Goal: Task Accomplishment & Management: Complete application form

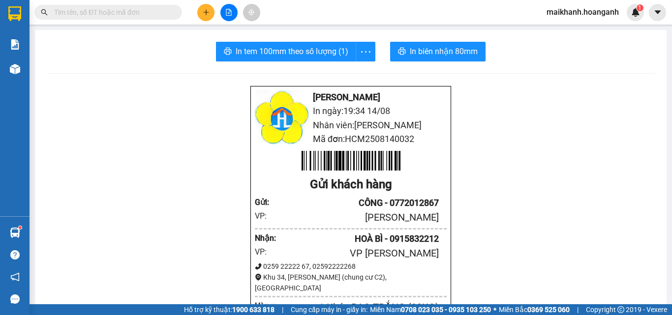
click at [98, 13] on input "text" at bounding box center [112, 12] width 116 height 11
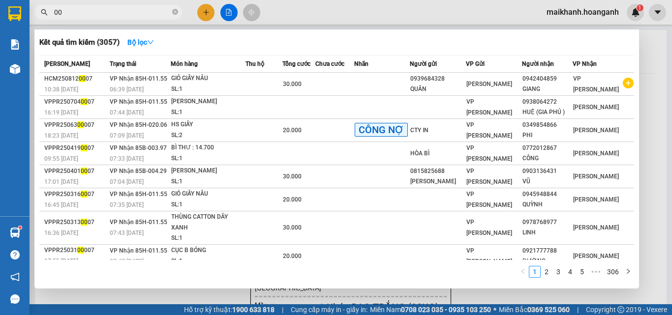
type input "0"
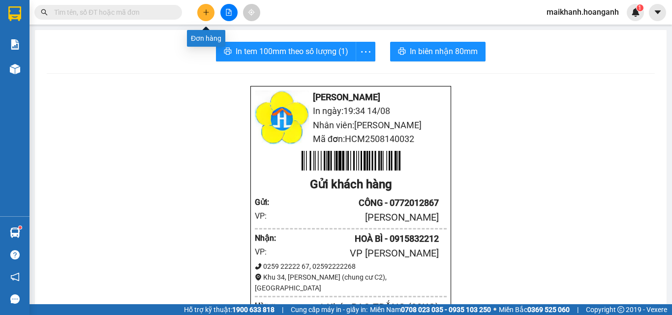
click at [206, 9] on icon "plus" at bounding box center [206, 12] width 7 height 7
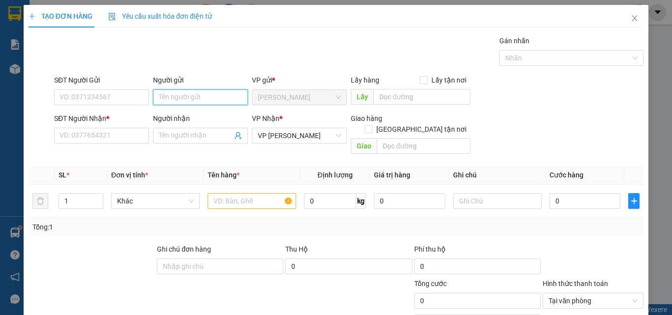
click at [180, 97] on input "Người gửi" at bounding box center [200, 98] width 95 height 16
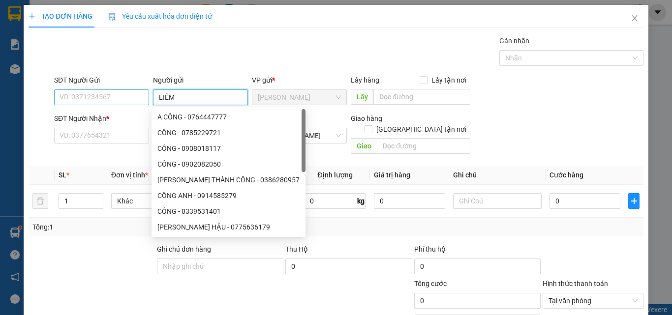
type input "LIÊM"
click at [91, 91] on input "SĐT Người Gửi" at bounding box center [101, 98] width 95 height 16
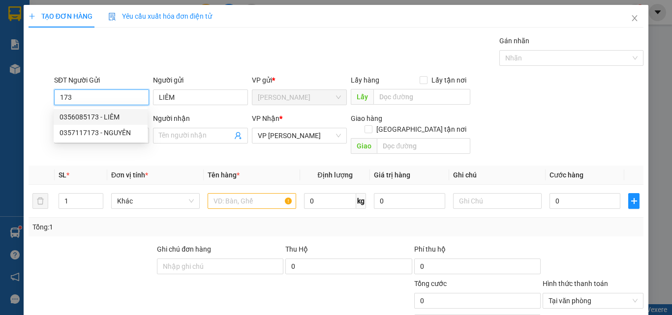
click at [90, 119] on div "0356085173 - LIÊM" at bounding box center [101, 117] width 82 height 11
type input "0356085173"
type input "50.000"
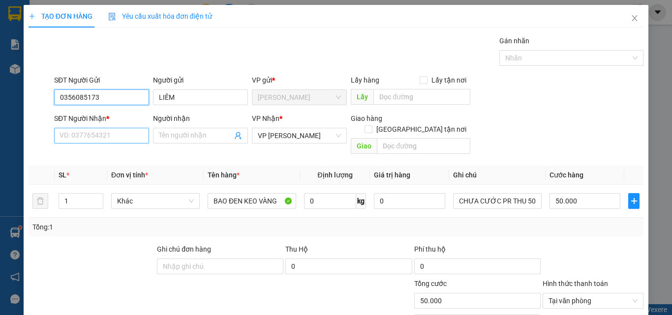
type input "0356085173"
click at [107, 137] on input "SĐT Người Nhận *" at bounding box center [101, 136] width 95 height 16
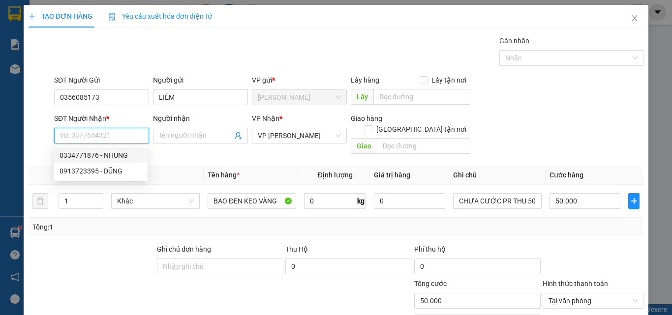
click at [112, 157] on div "0334771876 - NHUNG" at bounding box center [101, 155] width 82 height 11
type input "0334771876"
type input "NHUNG"
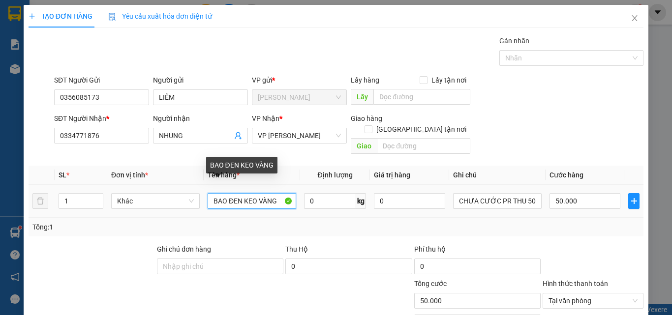
click at [224, 193] on input "BAO ĐEN KEO VÀNG" at bounding box center [252, 201] width 89 height 16
click at [281, 193] on input "CỤC ĐEN KEO VÀNG" at bounding box center [252, 201] width 89 height 16
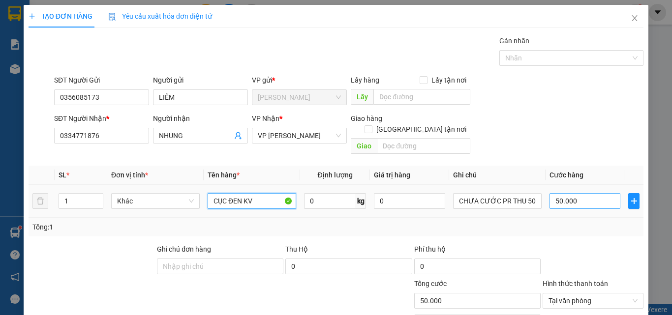
type input "CỤC ĐEN KV"
click at [582, 197] on input "50.000" at bounding box center [585, 201] width 71 height 16
type input "0"
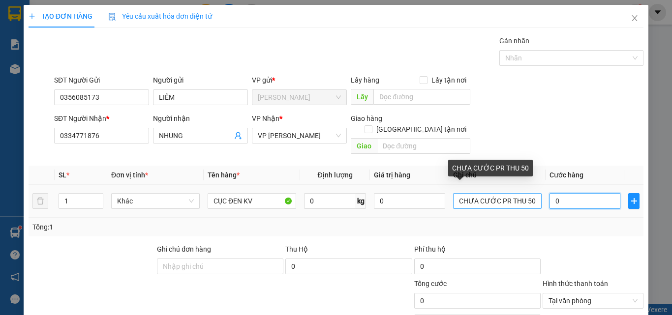
type input "0"
click at [526, 193] on input "CHƯA CƯỚC PR THU 50" at bounding box center [497, 201] width 89 height 16
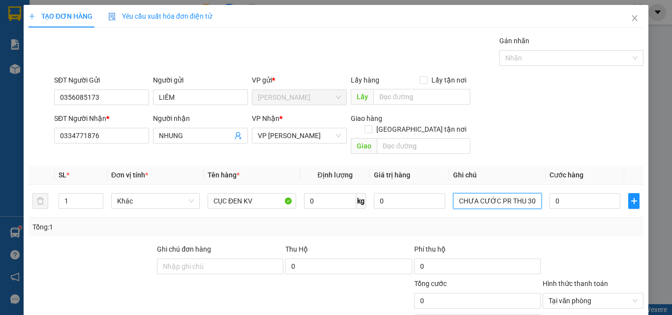
type input "CHƯA CƯỚC PR THU 30"
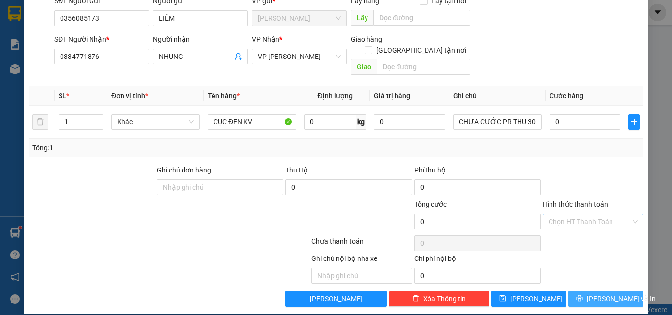
click at [608, 294] on span "[PERSON_NAME] và In" at bounding box center [621, 299] width 69 height 11
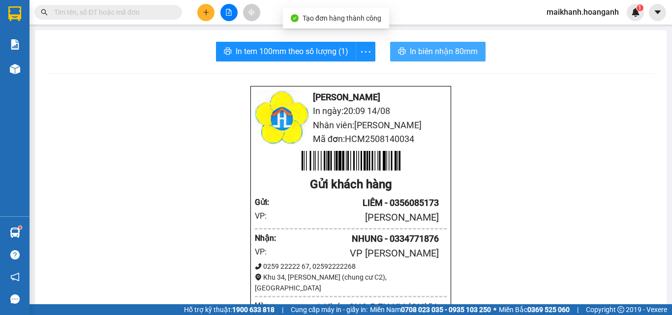
click at [410, 46] on span "In biên nhận 80mm" at bounding box center [444, 51] width 68 height 12
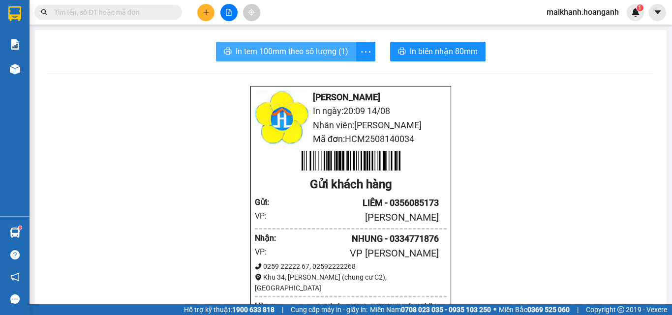
click at [299, 52] on span "In tem 100mm theo số lượng (1)" at bounding box center [292, 51] width 113 height 12
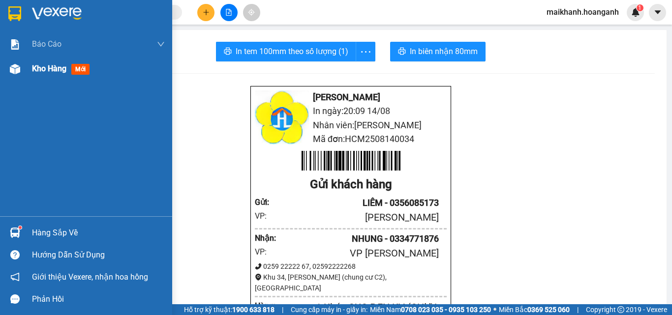
click at [45, 69] on span "Kho hàng" at bounding box center [49, 68] width 34 height 9
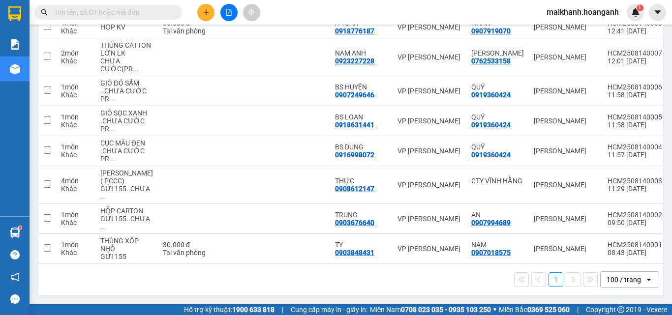
scroll to position [973, 0]
